Goal: Task Accomplishment & Management: Use online tool/utility

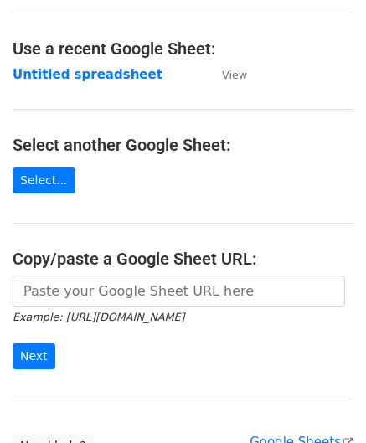
scroll to position [167, 0]
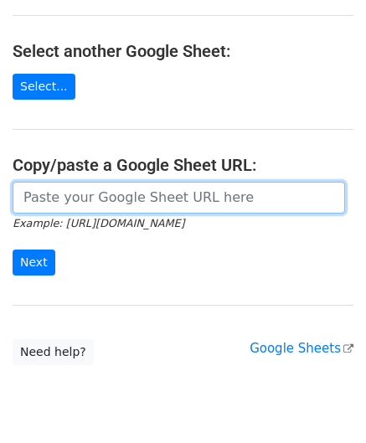
click at [121, 200] on input "url" at bounding box center [179, 198] width 332 height 32
paste input "https://docs.google.com/spreadsheets/d/1JN6AqD33CSws6_hpbAkfuuJpcWRUrNoKWKOVeW2…"
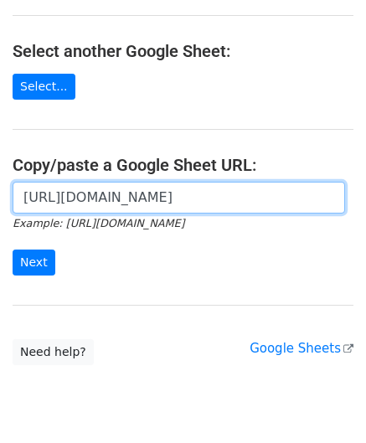
scroll to position [0, 387]
type input "https://docs.google.com/spreadsheets/d/1JN6AqD33CSws6_hpbAkfuuJpcWRUrNoKWKOVeW2…"
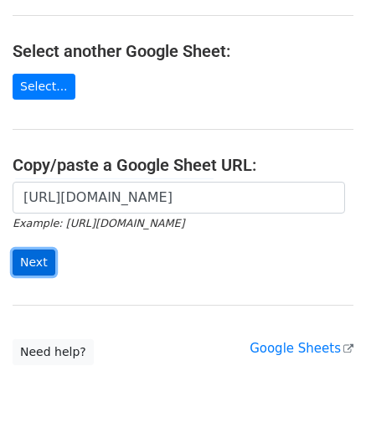
click at [35, 261] on input "Next" at bounding box center [34, 262] width 43 height 26
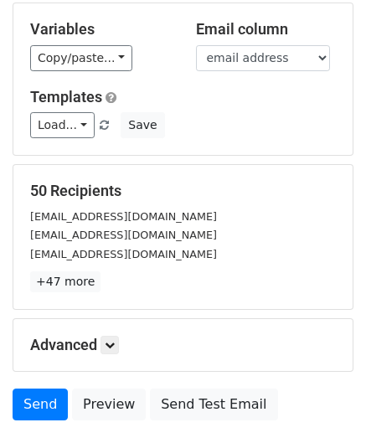
scroll to position [204, 0]
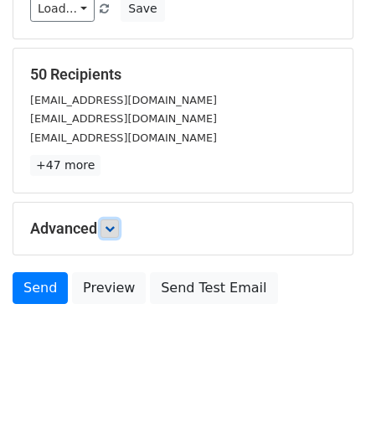
click at [109, 223] on icon at bounding box center [110, 228] width 10 height 10
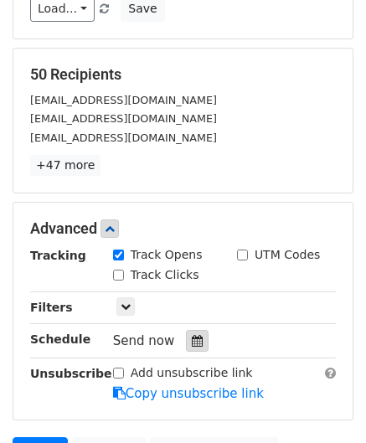
click at [192, 335] on icon at bounding box center [197, 341] width 11 height 12
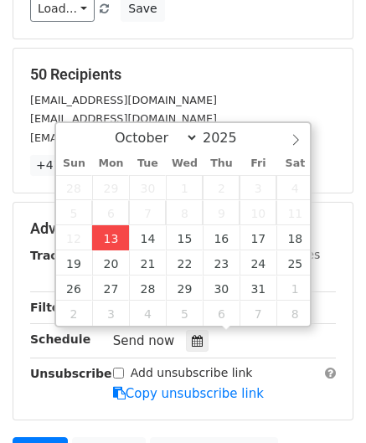
type input "[DATE] 12:00"
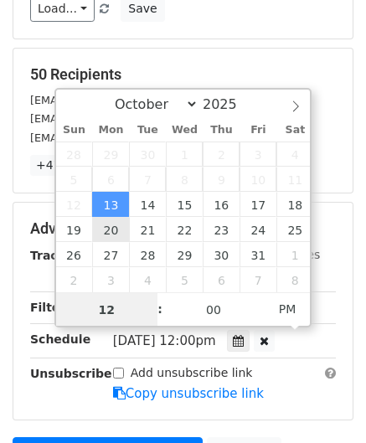
paste input "Hour"
type input "2"
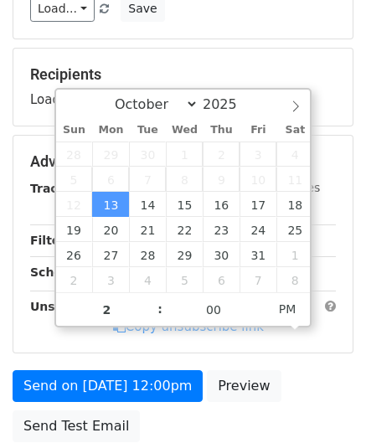
type input "[DATE] 14:00"
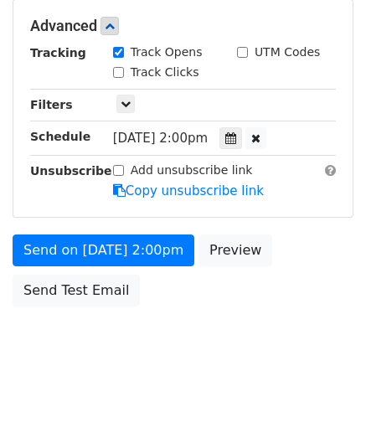
scroll to position [407, 0]
